Goal: Task Accomplishment & Management: Manage account settings

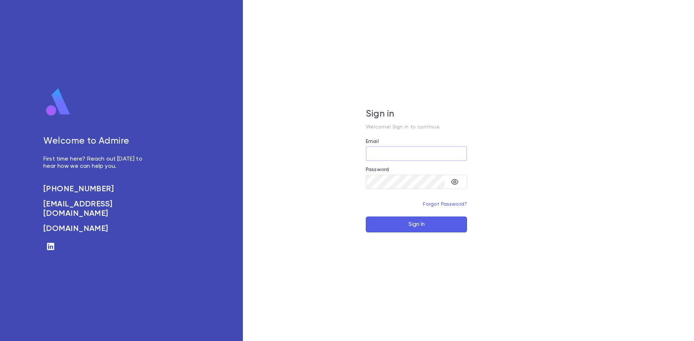
type input "**********"
click at [416, 224] on button "Sign In" at bounding box center [416, 225] width 101 height 16
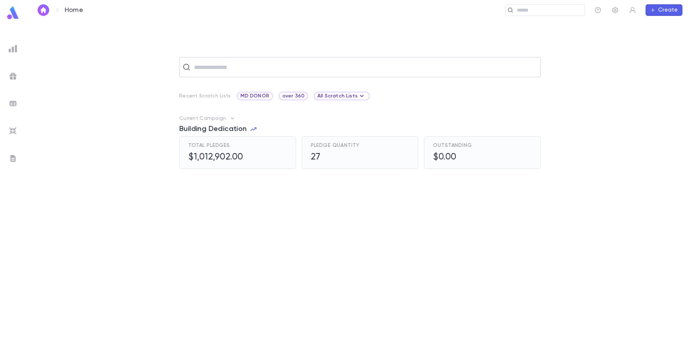
click at [225, 74] on div "​" at bounding box center [359, 67] width 361 height 20
click at [661, 10] on button "Create" at bounding box center [663, 10] width 37 height 12
click at [661, 32] on li "Pledge" at bounding box center [665, 36] width 37 height 12
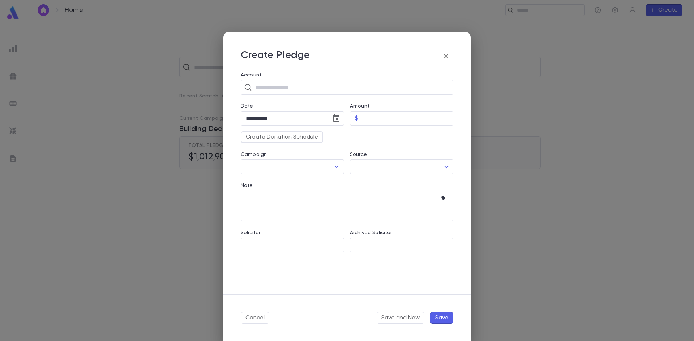
click at [303, 235] on div "Solicitor" at bounding box center [292, 234] width 103 height 8
click at [304, 241] on input "Solicitor" at bounding box center [292, 245] width 97 height 14
click at [308, 250] on input "*****" at bounding box center [287, 245] width 86 height 14
type input "*****"
click at [378, 242] on input "Archived Solicitor" at bounding box center [401, 245] width 103 height 14
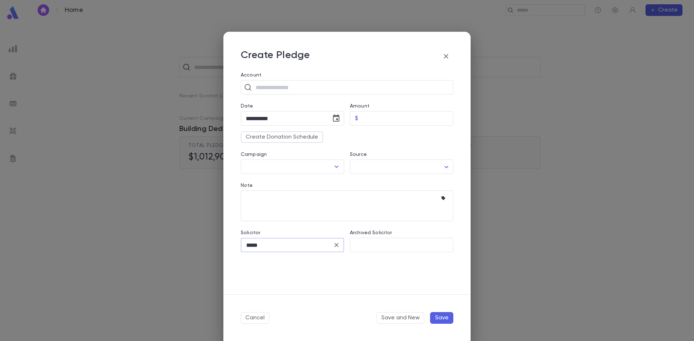
click at [300, 250] on input "*****" at bounding box center [287, 245] width 86 height 14
drag, startPoint x: 336, startPoint y: 245, endPoint x: 353, endPoint y: 268, distance: 29.5
click at [336, 245] on icon "Clear" at bounding box center [336, 245] width 4 height 4
click at [448, 58] on icon "button" at bounding box center [445, 56] width 9 height 9
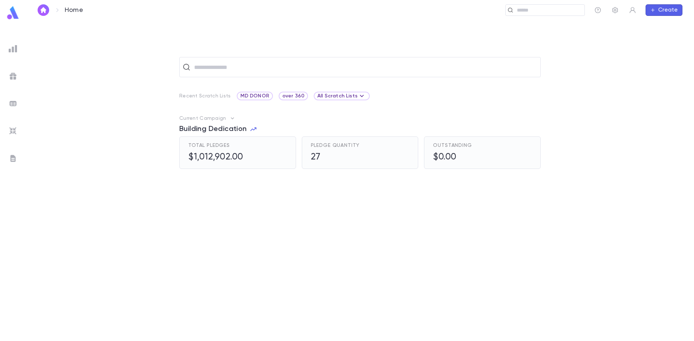
drag, startPoint x: 616, startPoint y: 10, endPoint x: 590, endPoint y: 21, distance: 28.4
click at [616, 10] on icon "button" at bounding box center [614, 10] width 7 height 7
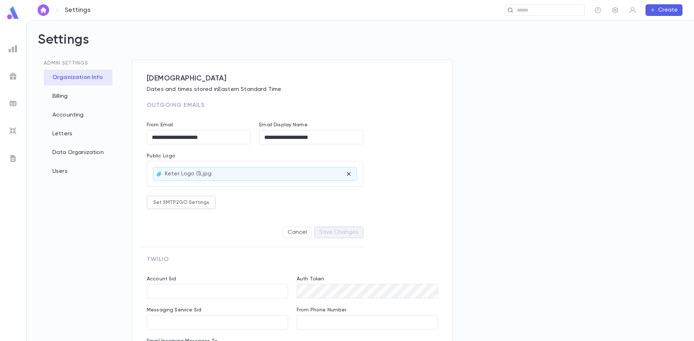
type input "**********"
drag, startPoint x: 58, startPoint y: 157, endPoint x: 125, endPoint y: 176, distance: 69.8
click at [62, 160] on div "Data Organization" at bounding box center [78, 153] width 69 height 16
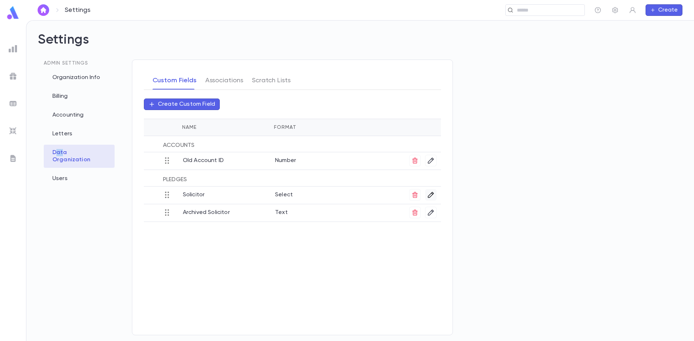
click at [435, 195] on button "button" at bounding box center [431, 195] width 12 height 12
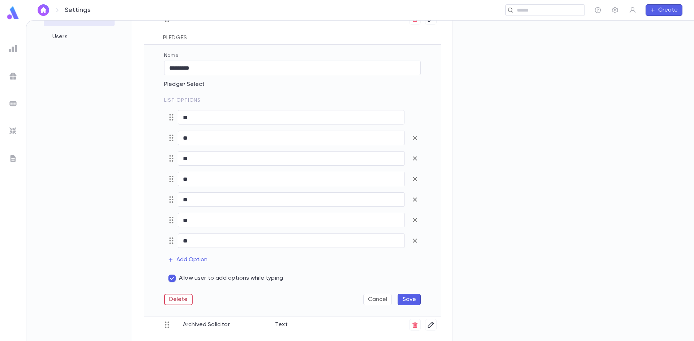
scroll to position [153, 0]
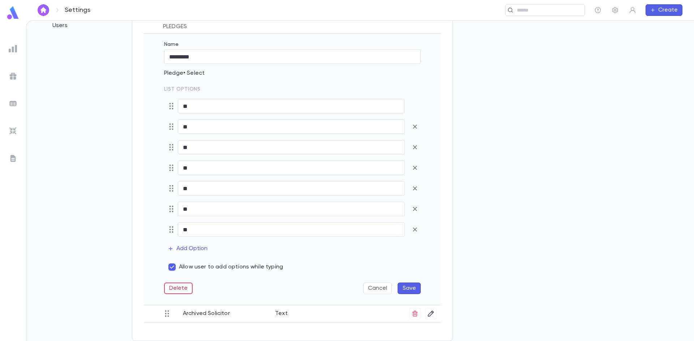
click at [413, 292] on button "Save" at bounding box center [408, 289] width 23 height 12
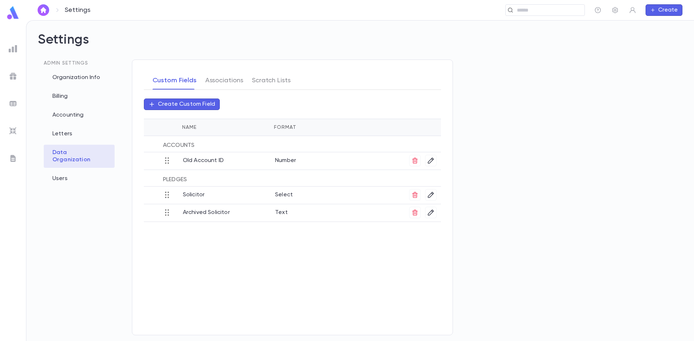
scroll to position [0, 0]
click at [437, 196] on div "Solicitor Select" at bounding box center [292, 195] width 297 height 17
click at [433, 198] on icon "button" at bounding box center [430, 194] width 7 height 7
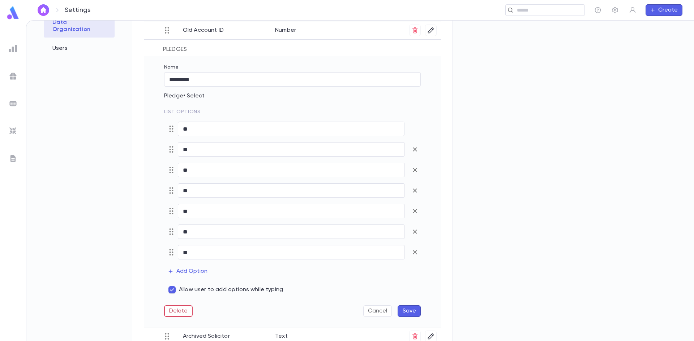
scroll to position [153, 0]
